Goal: Obtain resource: Download file/media

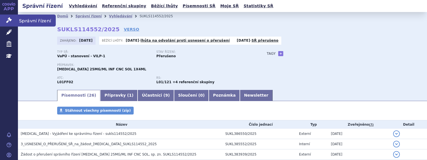
click at [29, 21] on span "Správní řízení" at bounding box center [37, 21] width 38 height 12
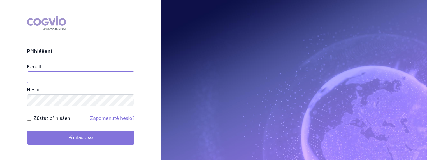
type input "tomas.mazel@vzp.cz"
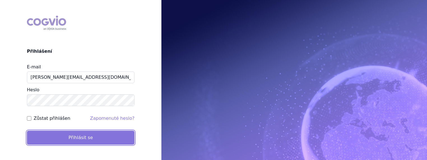
click at [78, 141] on button "Přihlásit se" at bounding box center [81, 138] width 108 height 14
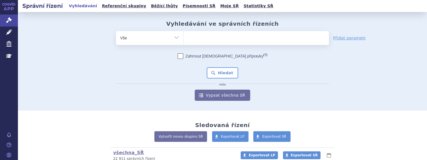
click at [205, 43] on ul at bounding box center [255, 37] width 145 height 12
click at [183, 43] on select at bounding box center [183, 38] width 0 height 14
type input "fa"
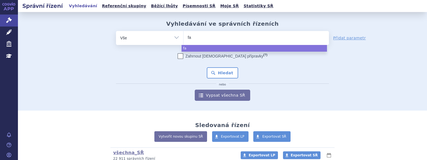
type input "fab"
type input "fabh"
type input "fabha"
type input "fabhal"
type input "fabhalt"
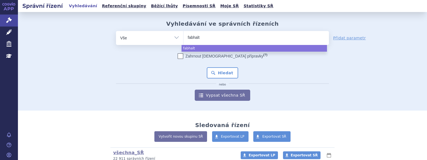
type input "fabhalta"
select select "fabhalta"
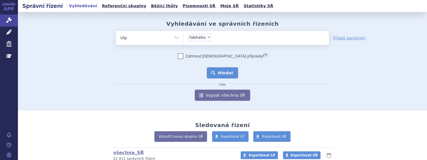
click at [227, 73] on button "Hledat" at bounding box center [223, 72] width 32 height 11
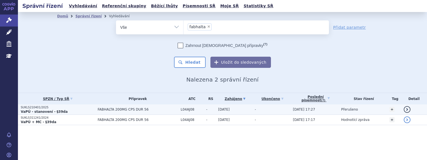
click at [32, 110] on strong "VaPÚ - stanovení - §39da" at bounding box center [44, 112] width 47 height 4
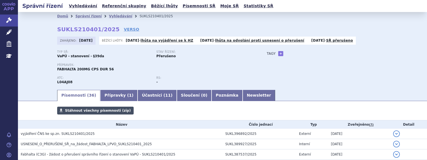
click at [92, 112] on span "Stáhnout všechny písemnosti (zip)" at bounding box center [98, 111] width 66 height 4
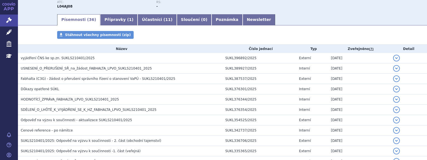
scroll to position [11, 0]
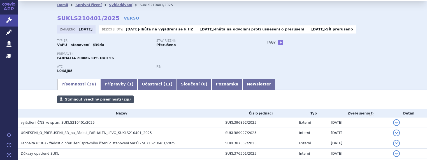
click at [88, 99] on span "Stáhnout všechny písemnosti (zip)" at bounding box center [98, 100] width 66 height 4
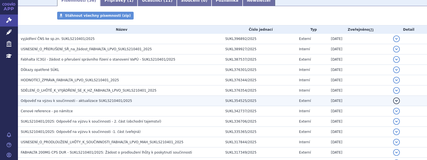
scroll to position [0, 0]
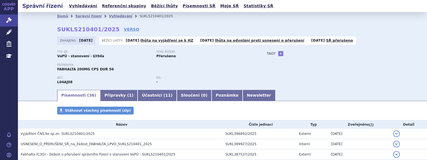
click at [176, 113] on div "Stáhnout všechny písemnosti (zip)" at bounding box center [222, 113] width 353 height 13
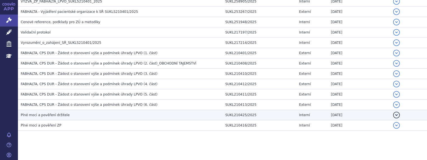
scroll to position [375, 0]
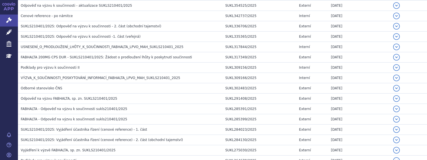
scroll to position [179, 0]
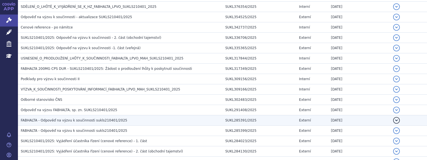
click at [52, 125] on td "FABHALTA - Odpověď na výzvu k součinnosti sukls210401/2025" at bounding box center [120, 121] width 204 height 10
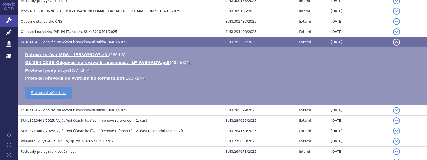
scroll to position [263, 0]
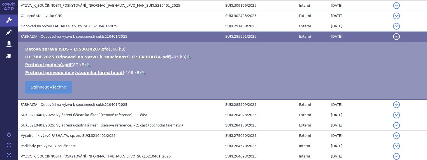
click at [24, 37] on span "FABHALTA - Odpověď na výzvu k součinnosti sukls210401/2025" at bounding box center [74, 37] width 106 height 4
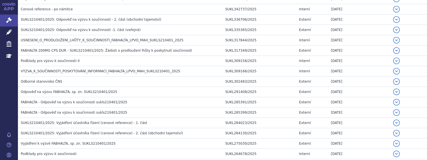
scroll to position [179, 0]
